Goal: Information Seeking & Learning: Learn about a topic

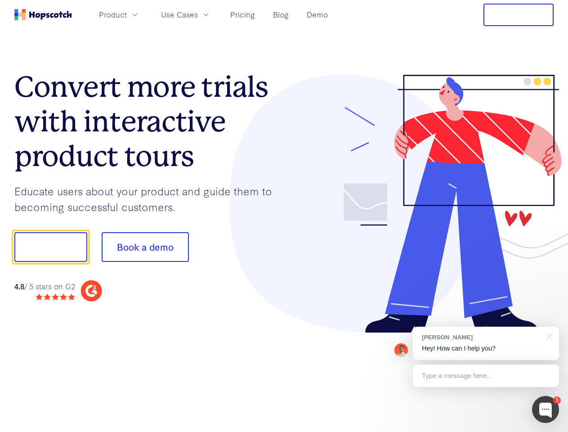
click at [284, 216] on div at bounding box center [419, 204] width 270 height 259
click at [127, 14] on span "Product" at bounding box center [113, 14] width 28 height 11
click at [198, 14] on span "Use Cases" at bounding box center [179, 14] width 37 height 11
click at [519, 15] on button "Free Trial" at bounding box center [519, 15] width 70 height 22
click at [50, 247] on button "Show me!" at bounding box center [50, 247] width 73 height 30
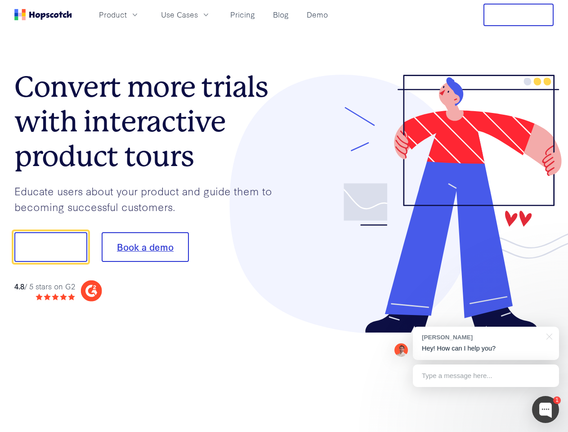
click at [145, 247] on button "Book a demo" at bounding box center [145, 247] width 87 height 30
click at [546, 409] on div at bounding box center [545, 409] width 27 height 27
click at [486, 343] on div "[PERSON_NAME] Hey! How can I help you?" at bounding box center [486, 343] width 146 height 33
click at [548, 336] on div at bounding box center [548, 336] width 22 height 18
click at [486, 376] on div at bounding box center [475, 246] width 169 height 300
